Goal: Information Seeking & Learning: Learn about a topic

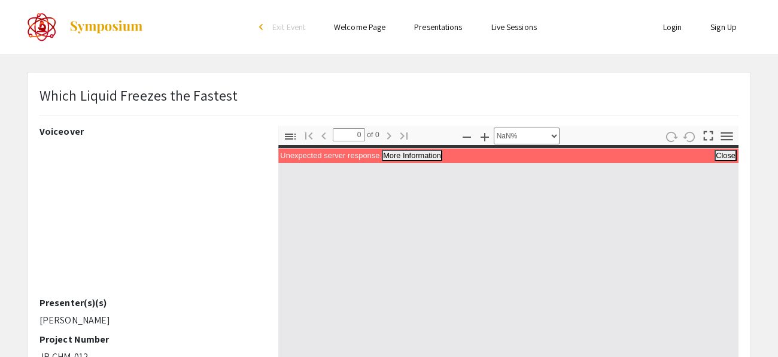
select select "custom"
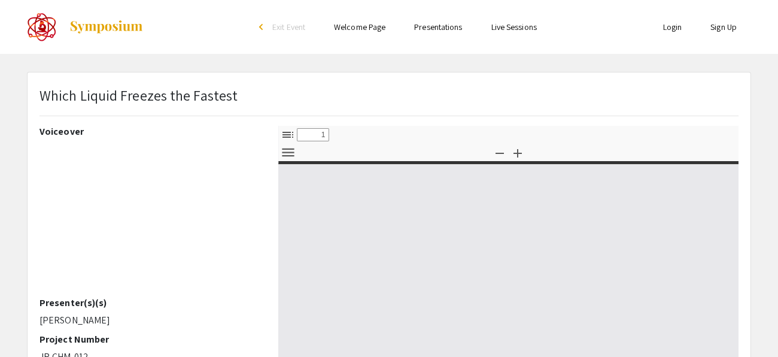
select select "custom"
type input "0"
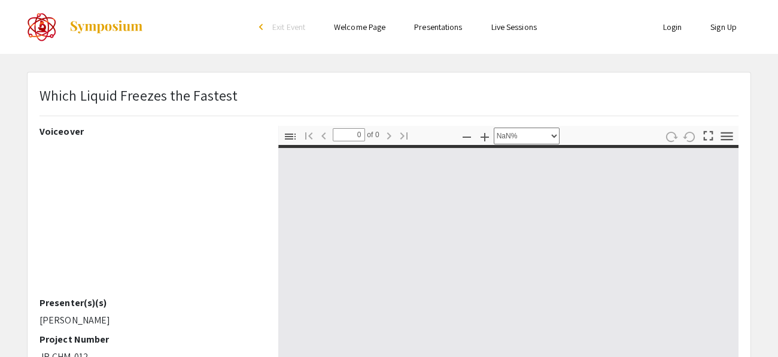
select select "auto"
type input "1"
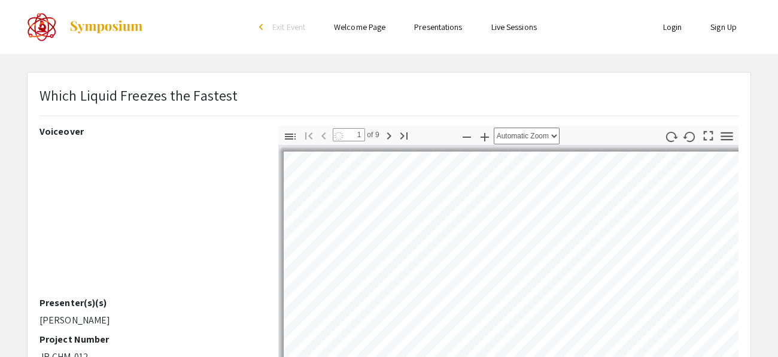
select select "auto"
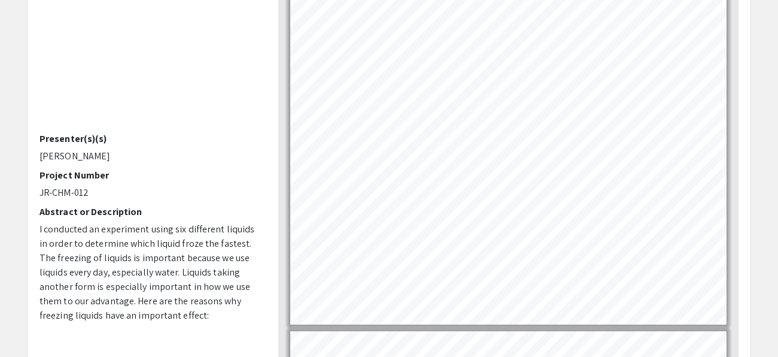
scroll to position [168, 0]
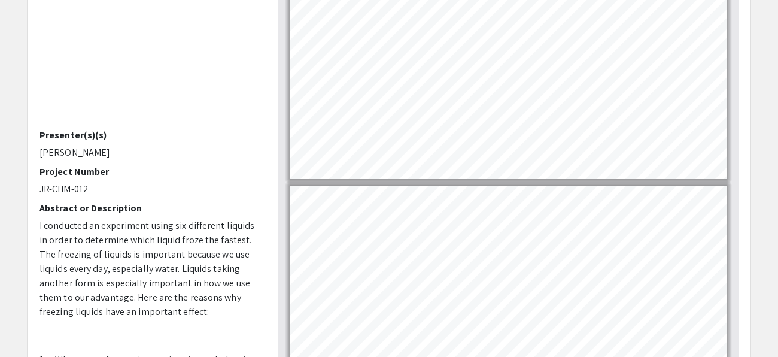
type input "2"
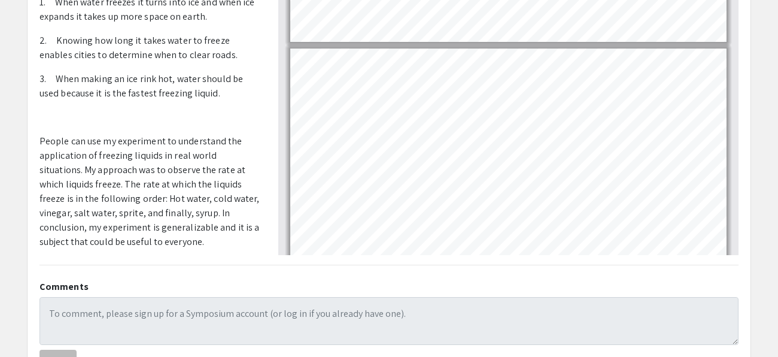
scroll to position [293, 0]
